Goal: Transaction & Acquisition: Book appointment/travel/reservation

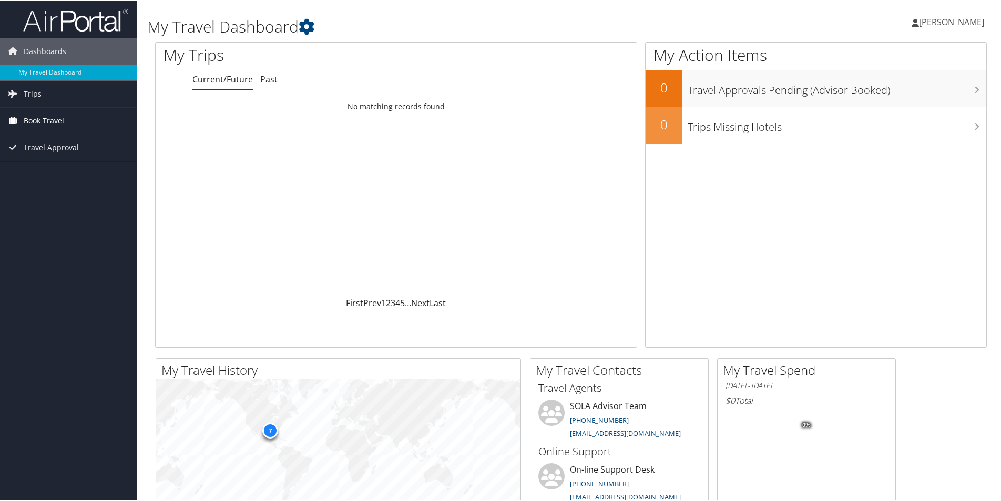
click at [58, 117] on span "Book Travel" at bounding box center [44, 120] width 40 height 26
click at [57, 174] on span "Travel Approval" at bounding box center [51, 178] width 55 height 26
click at [46, 100] on link "Trips" at bounding box center [68, 93] width 137 height 26
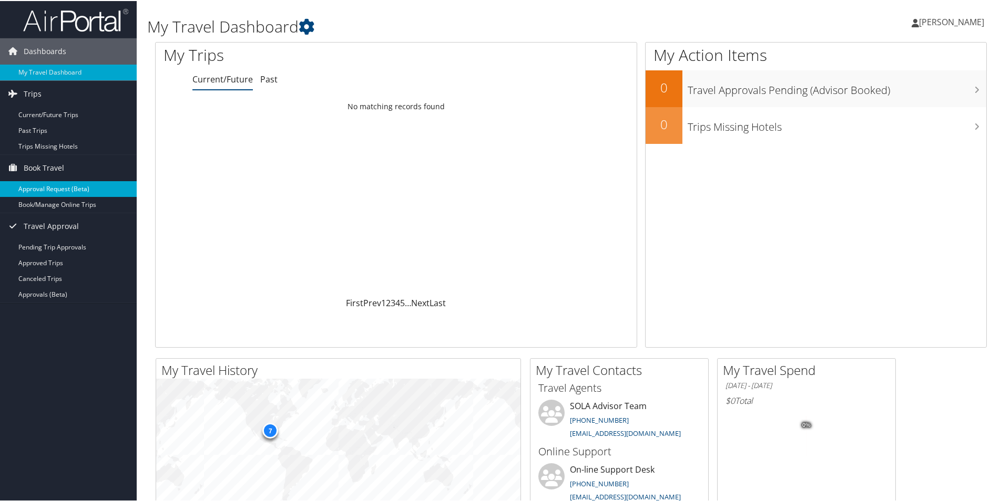
click at [54, 191] on link "Approval Request (Beta)" at bounding box center [68, 188] width 137 height 16
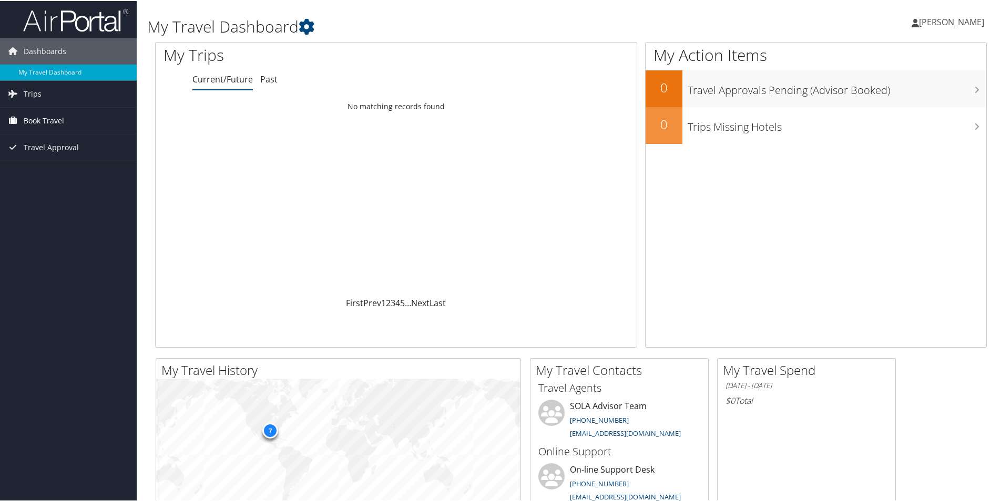
click at [61, 124] on span "Book Travel" at bounding box center [44, 120] width 40 height 26
click at [65, 154] on link "Book/Manage Online Trips" at bounding box center [68, 157] width 137 height 16
click at [120, 24] on img at bounding box center [75, 19] width 105 height 25
